Goal: Information Seeking & Learning: Learn about a topic

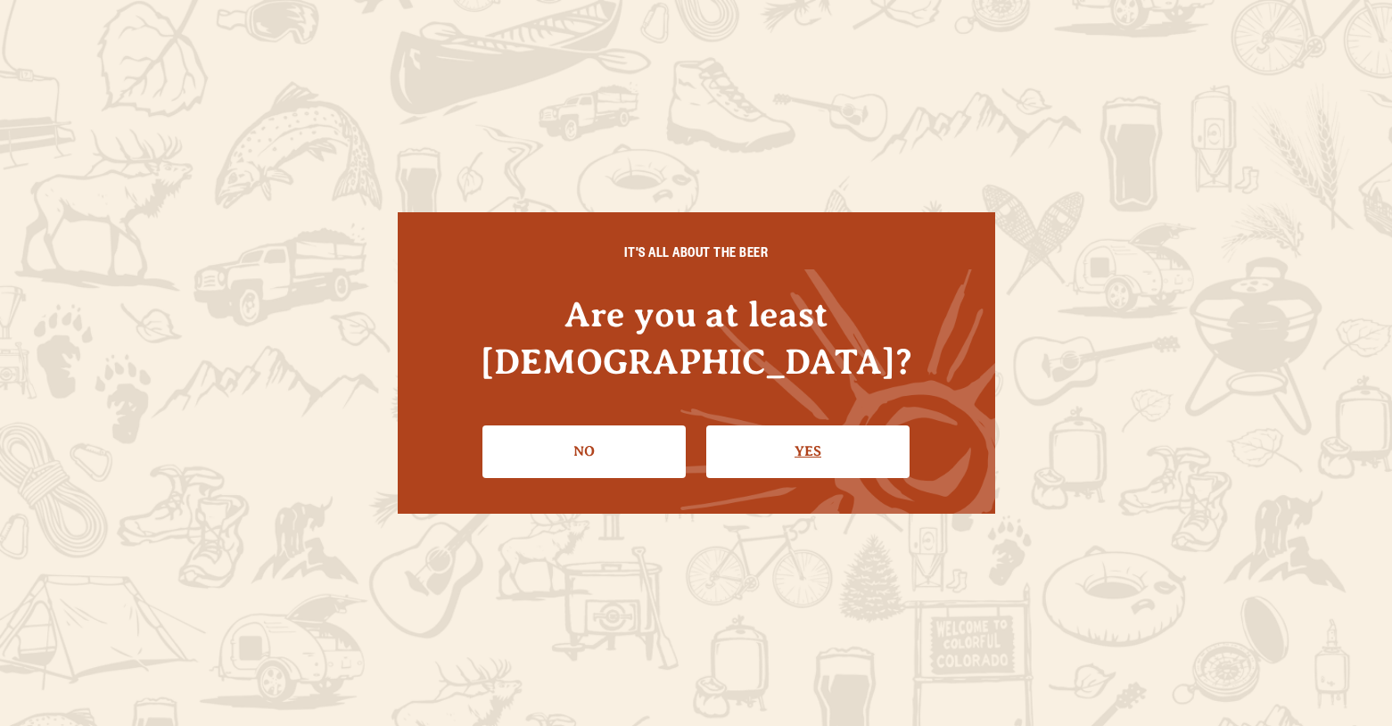
click at [768, 425] on link "Yes" at bounding box center [807, 451] width 203 height 52
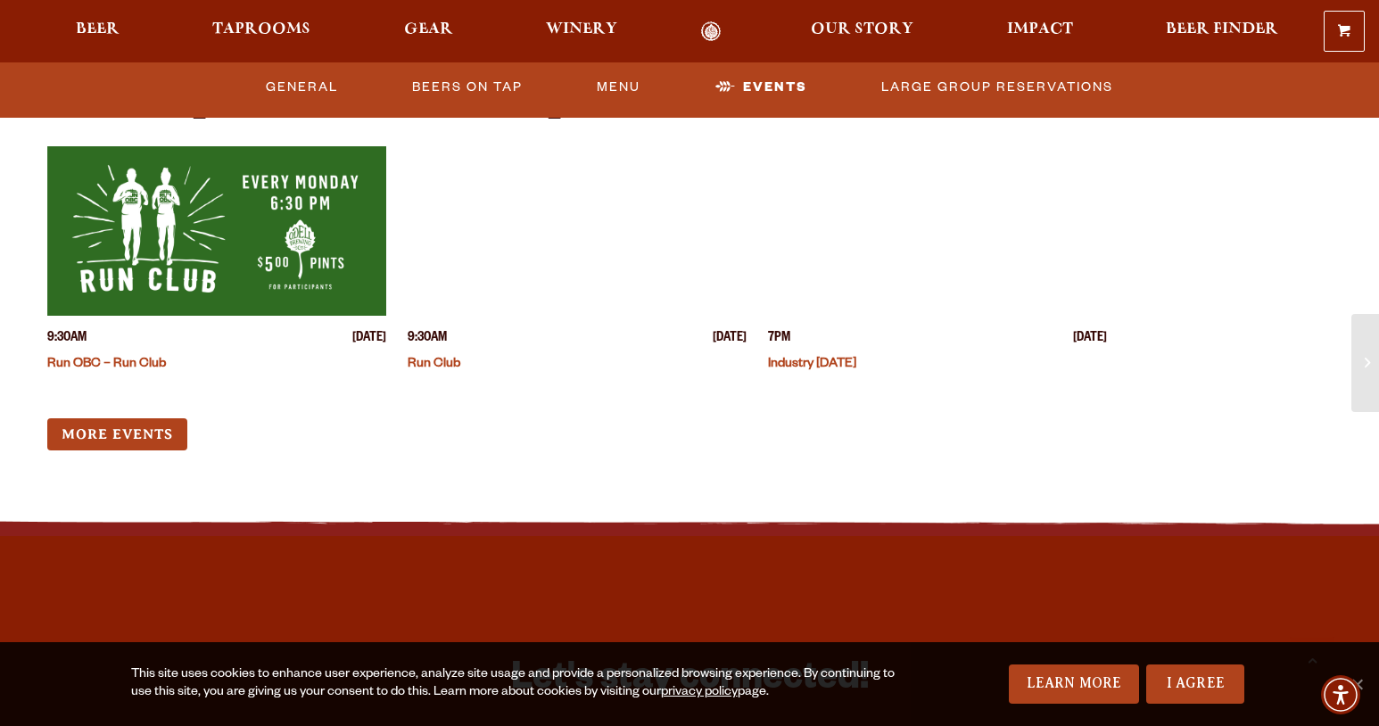
scroll to position [5405, 0]
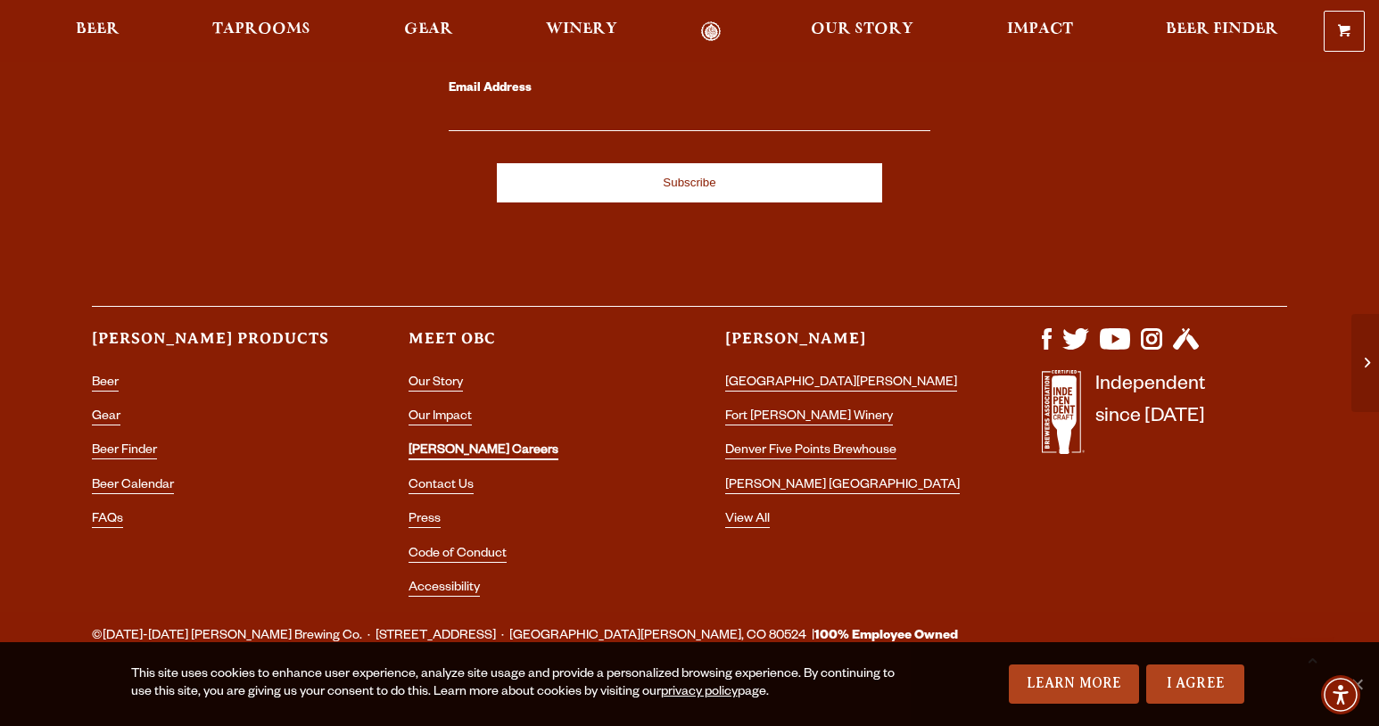
click at [437, 444] on link "[PERSON_NAME] Careers" at bounding box center [484, 452] width 150 height 16
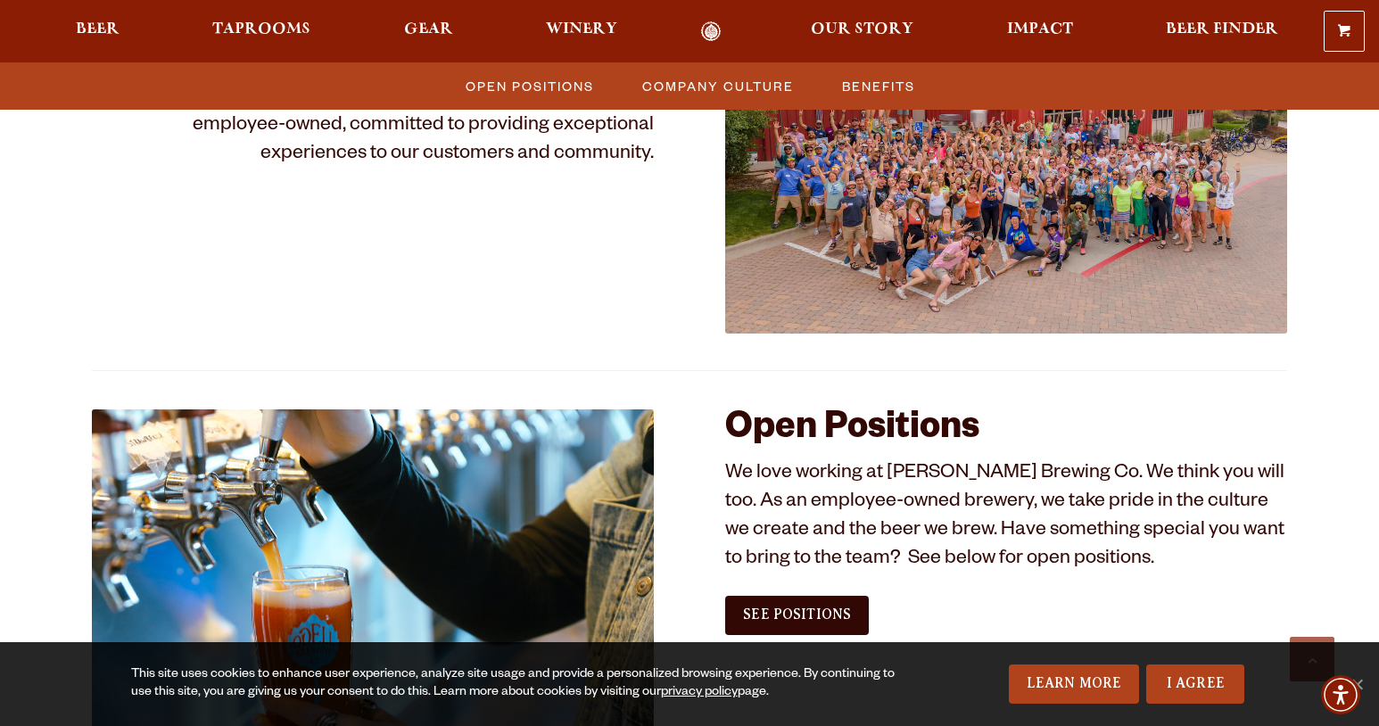
scroll to position [966, 0]
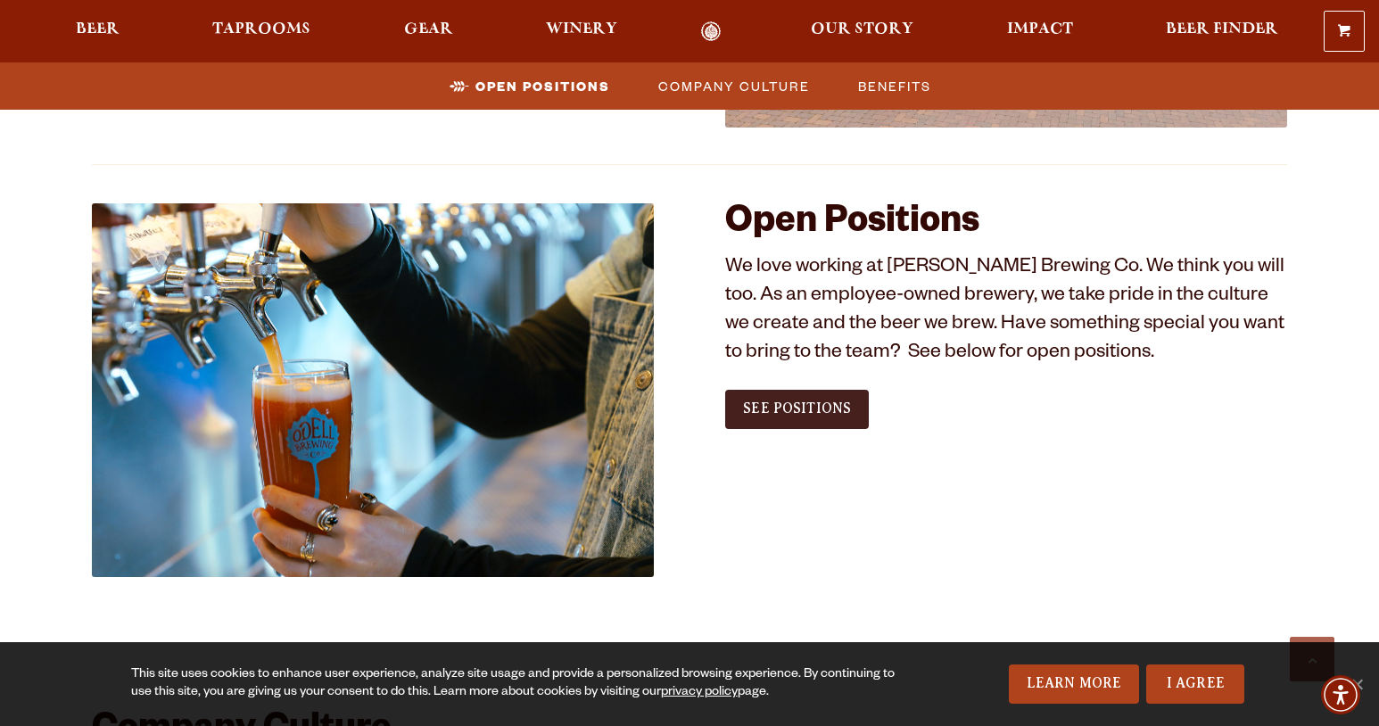
click at [811, 410] on span "See Positions" at bounding box center [797, 408] width 108 height 16
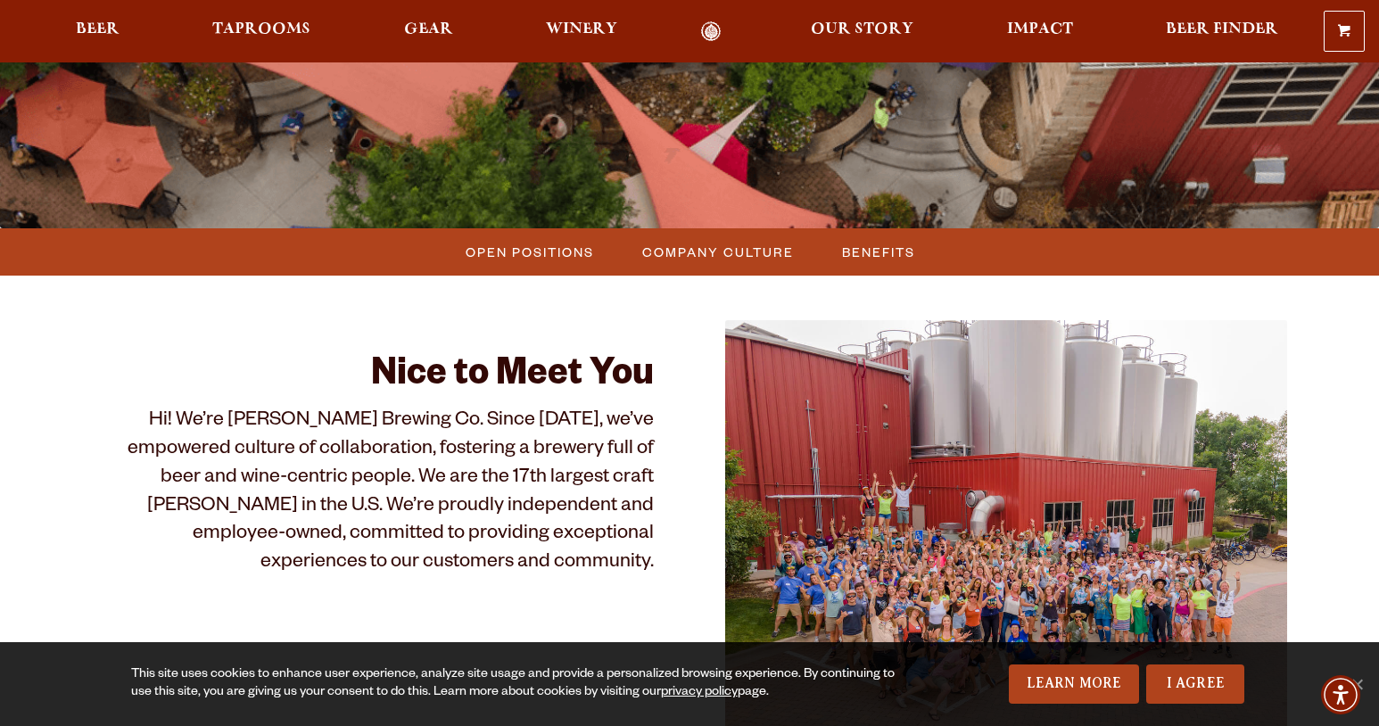
scroll to position [0, 0]
